Goal: Task Accomplishment & Management: Manage account settings

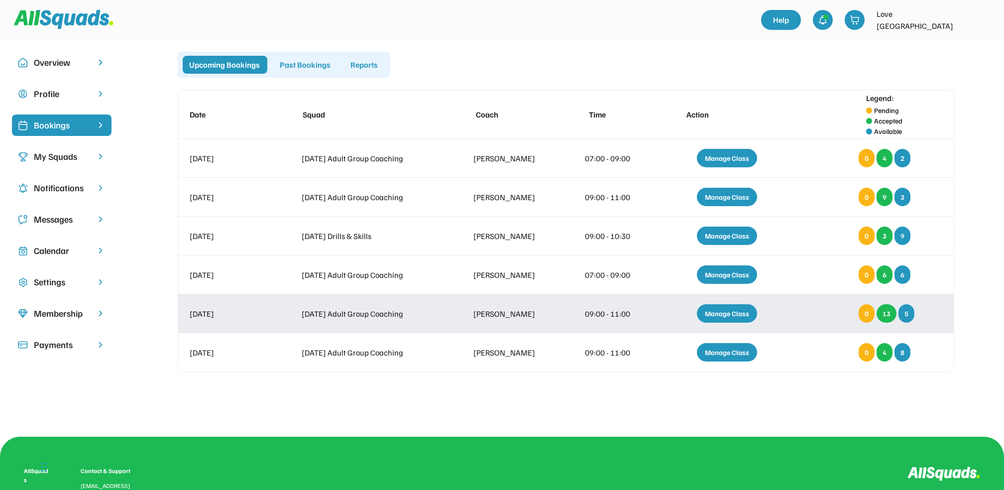
click at [739, 316] on div "Manage Class" at bounding box center [727, 313] width 60 height 18
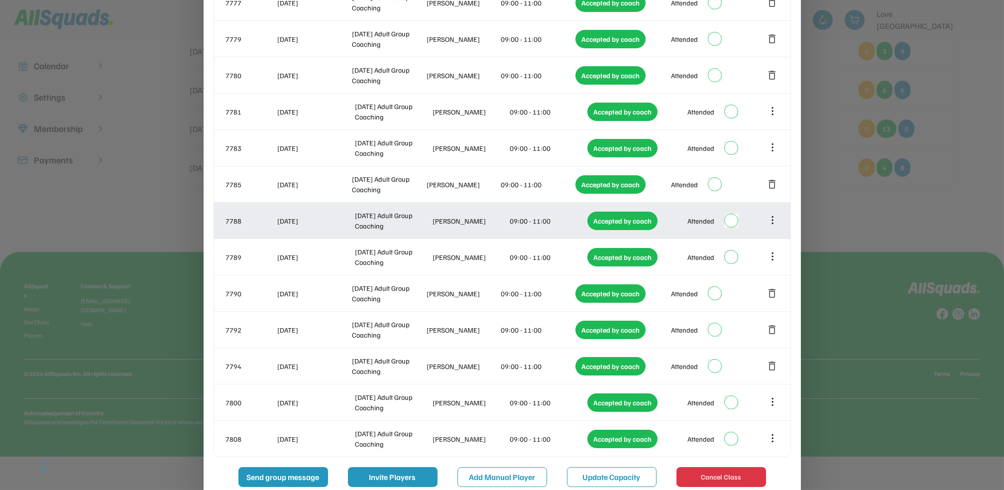
scroll to position [199, 0]
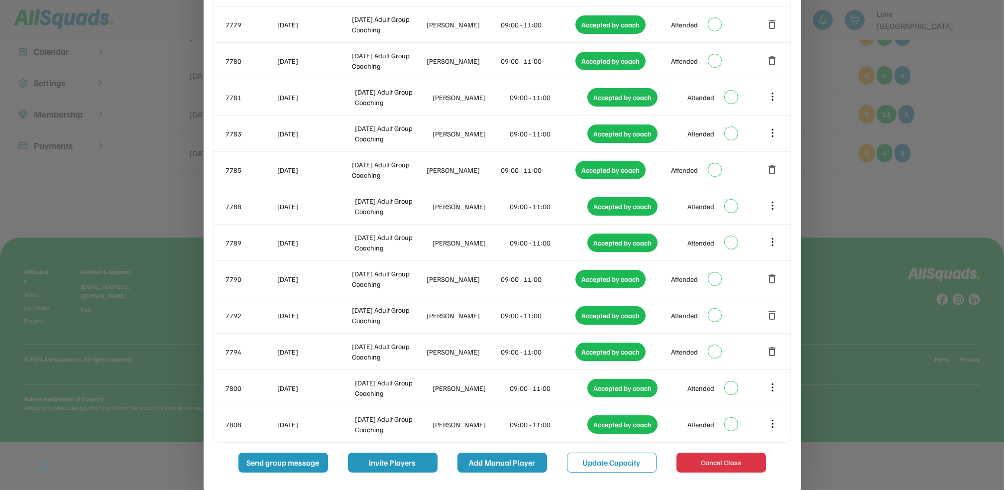
click at [526, 460] on button "Add Manual Player" at bounding box center [502, 462] width 90 height 20
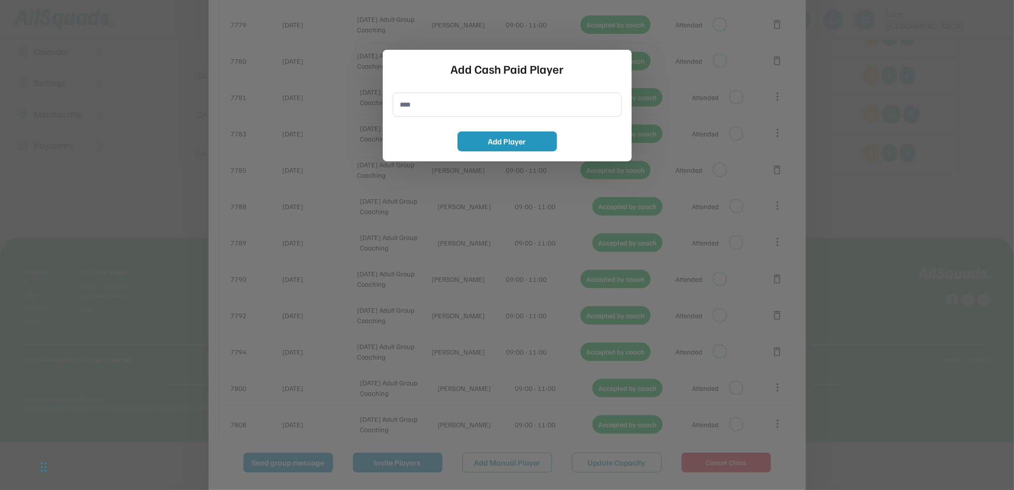
click at [443, 104] on input "input" at bounding box center [507, 105] width 229 height 24
type input "**********"
click at [509, 143] on button "Add Player" at bounding box center [507, 141] width 100 height 20
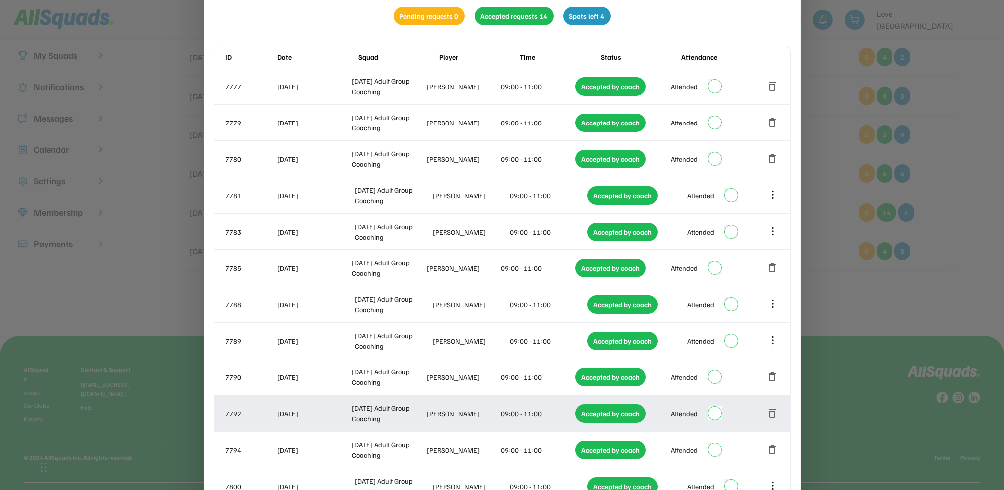
scroll to position [0, 0]
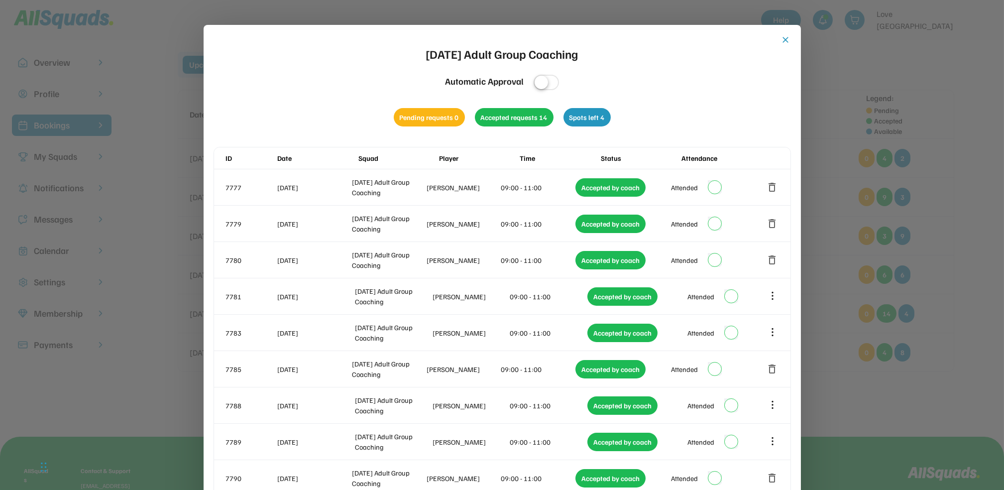
click at [779, 42] on div "close [DATE] Adult Group Coaching Automatic Approval Pending requests 0 Accepte…" at bounding box center [502, 371] width 577 height 673
click at [784, 39] on button "close" at bounding box center [786, 40] width 10 height 10
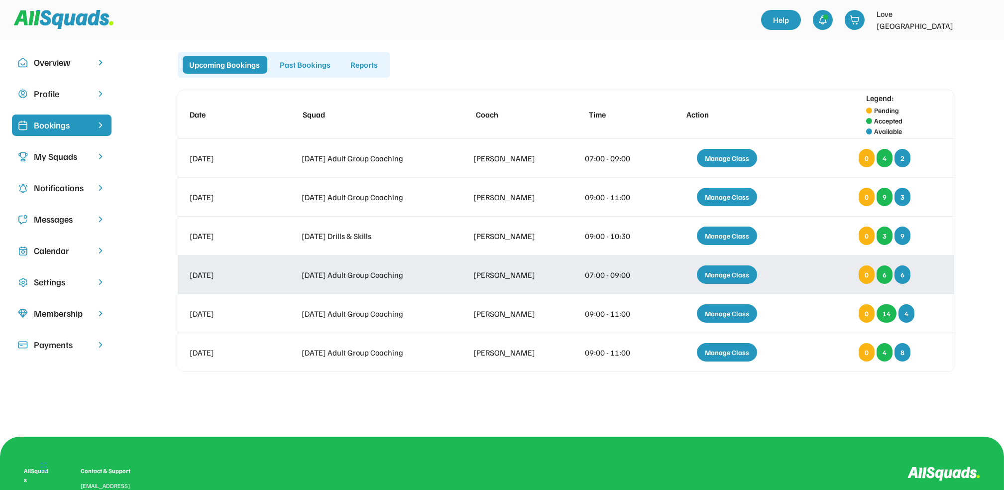
click at [711, 271] on div "Manage Class" at bounding box center [727, 274] width 60 height 18
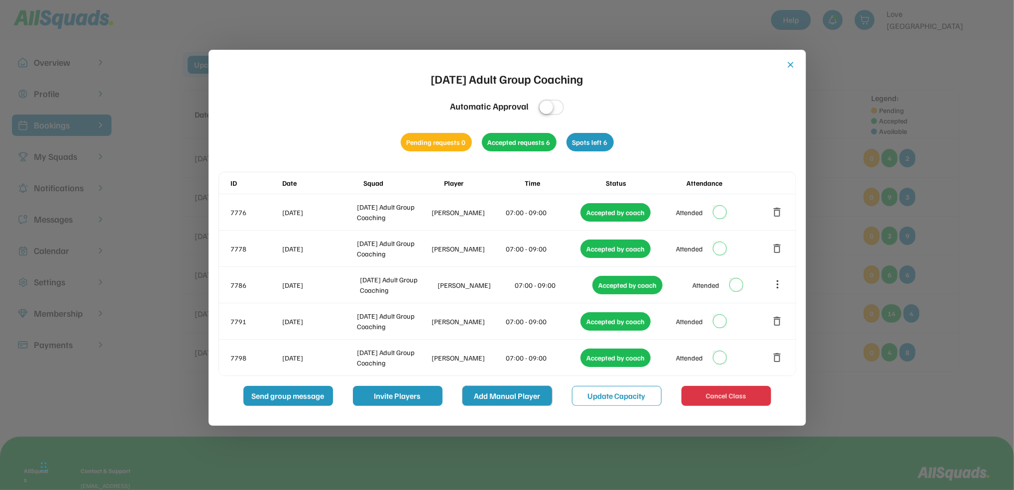
click at [501, 397] on button "Add Manual Player" at bounding box center [507, 396] width 90 height 20
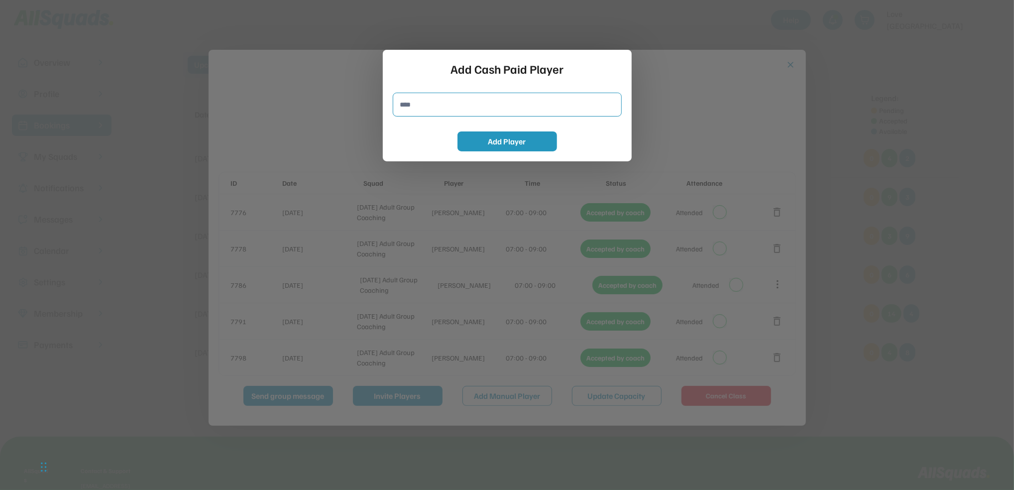
click at [428, 103] on input "input" at bounding box center [507, 105] width 229 height 24
type input "**********"
click at [486, 145] on button "Add Player" at bounding box center [507, 141] width 100 height 20
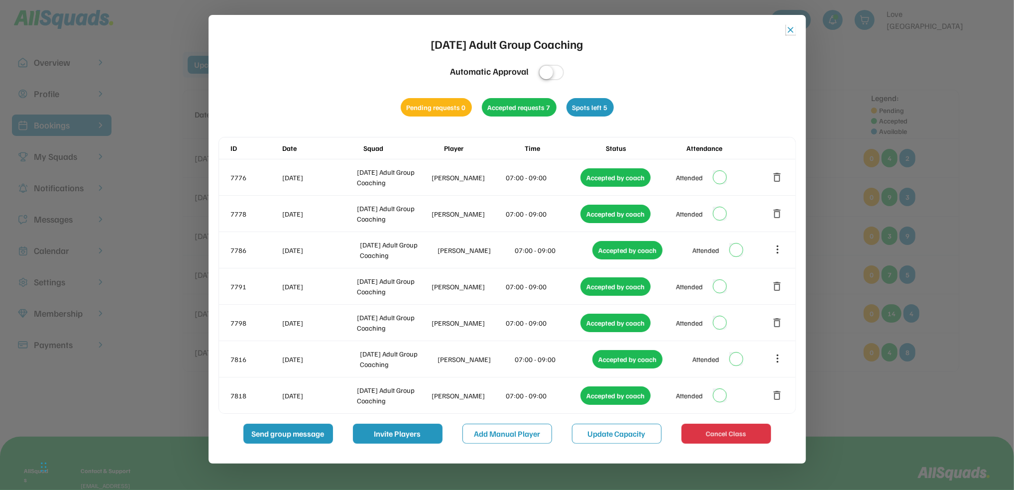
click at [791, 32] on button "close" at bounding box center [791, 30] width 10 height 10
